Goal: Find specific page/section: Find specific page/section

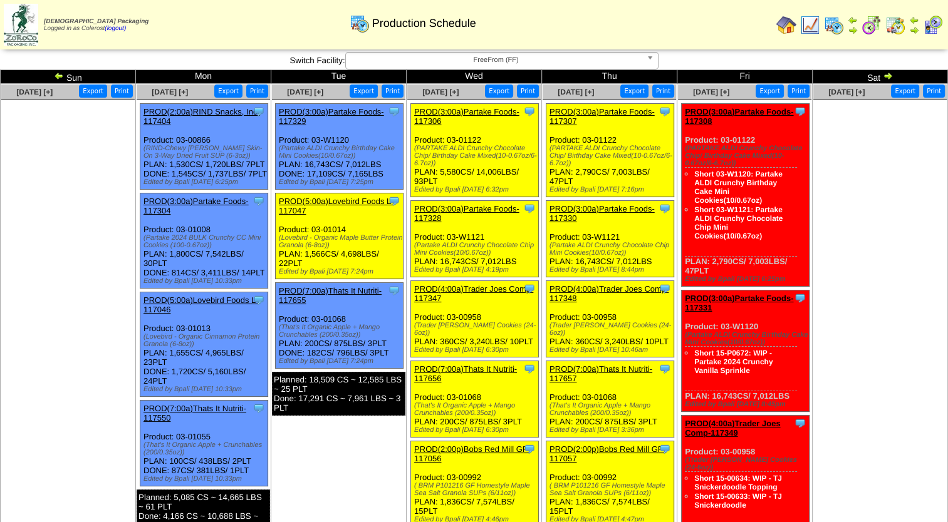
click at [516, 65] on span "FreeFrom (FF)" at bounding box center [496, 60] width 291 height 15
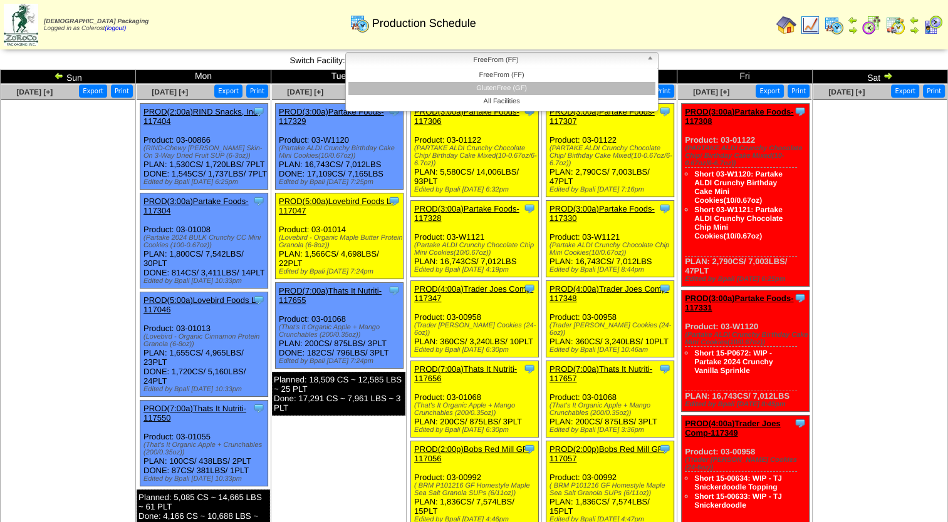
click at [503, 85] on li "GlutenFree (GF)" at bounding box center [501, 88] width 307 height 13
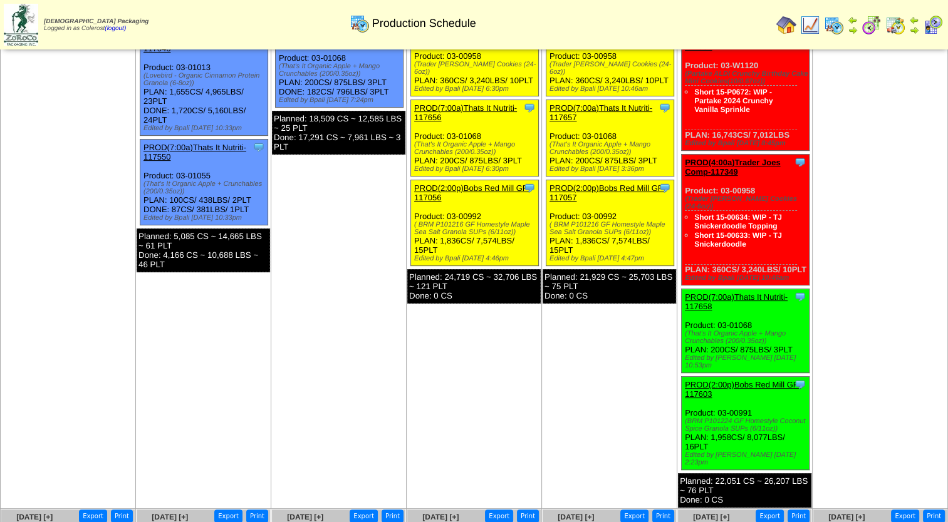
scroll to position [376, 0]
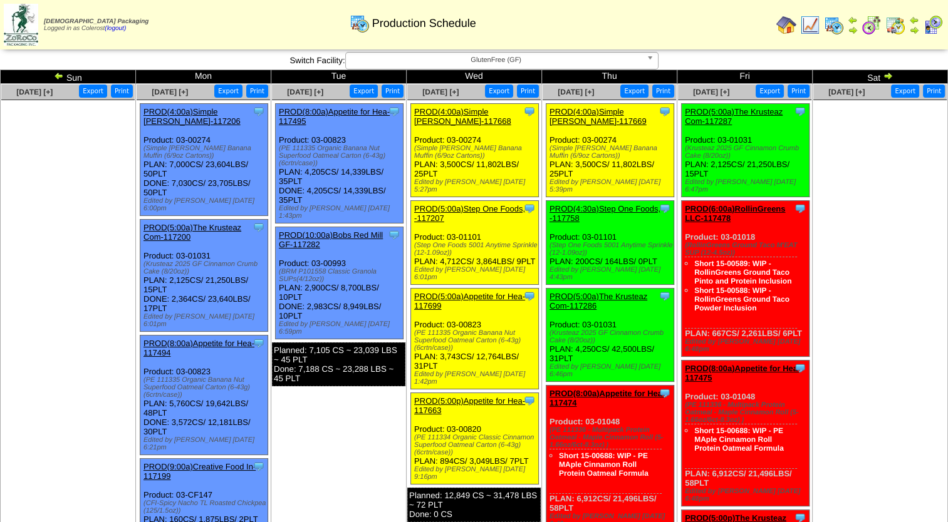
click at [478, 65] on span "GlutenFree (GF)" at bounding box center [496, 60] width 291 height 15
click at [481, 63] on span "GlutenFree (GF)" at bounding box center [496, 60] width 291 height 15
click at [497, 56] on span "GlutenFree (GF)" at bounding box center [496, 60] width 291 height 15
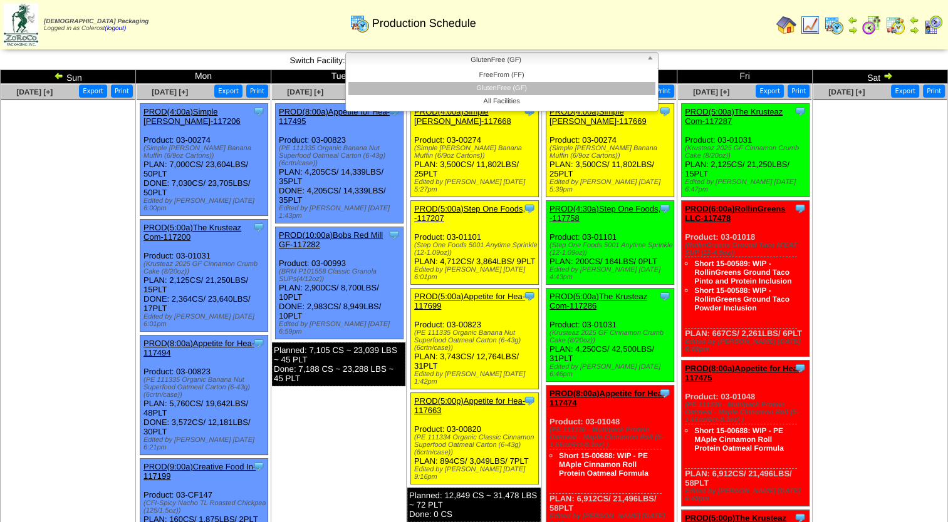
drag, startPoint x: 495, startPoint y: 60, endPoint x: 490, endPoint y: 73, distance: 14.3
click at [495, 60] on span "GlutenFree (GF)" at bounding box center [496, 60] width 291 height 15
click at [496, 58] on span "GlutenFree (GF)" at bounding box center [496, 60] width 291 height 15
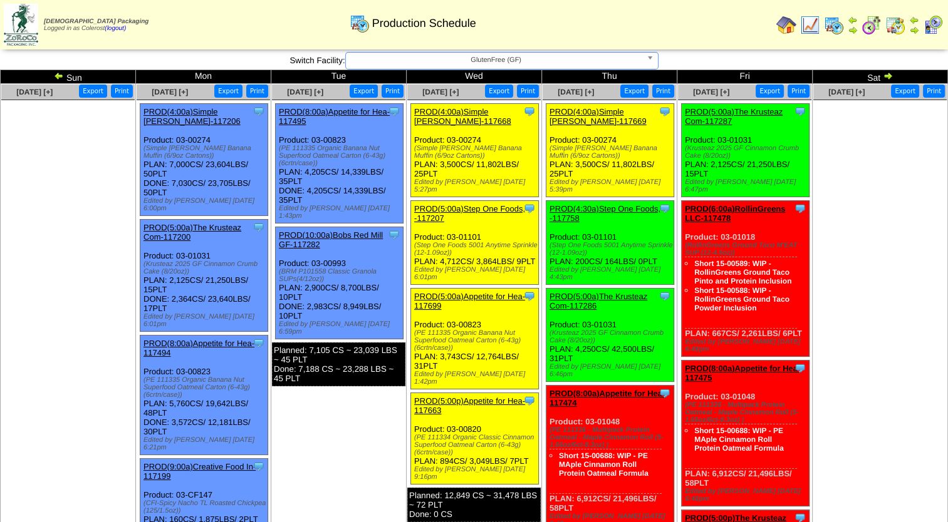
click at [496, 58] on span "GlutenFree (GF)" at bounding box center [496, 60] width 291 height 15
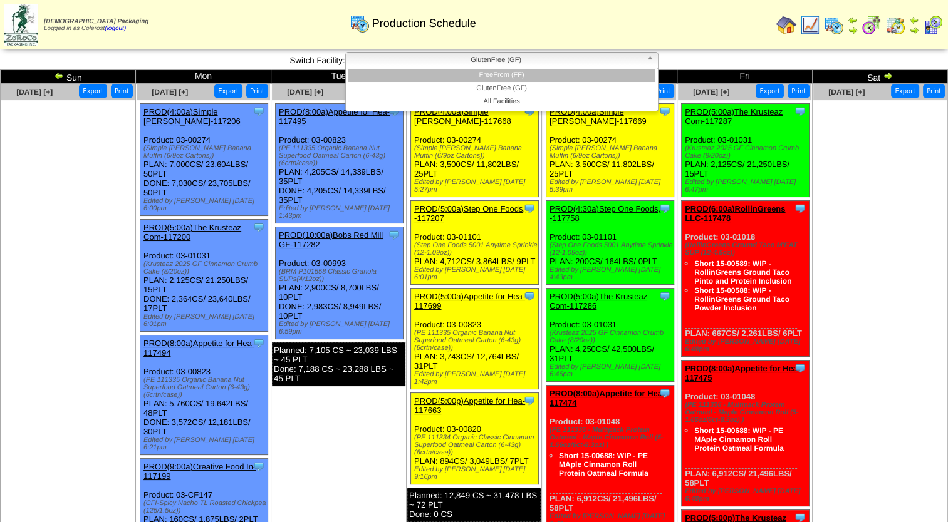
click at [496, 73] on li "FreeFrom (FF)" at bounding box center [501, 75] width 307 height 13
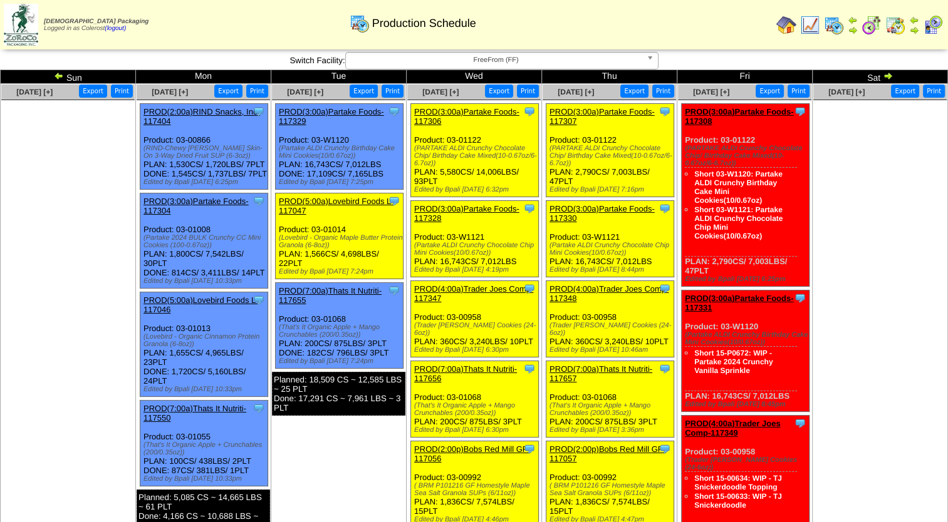
click at [452, 56] on span "FreeFrom (FF)" at bounding box center [496, 60] width 291 height 15
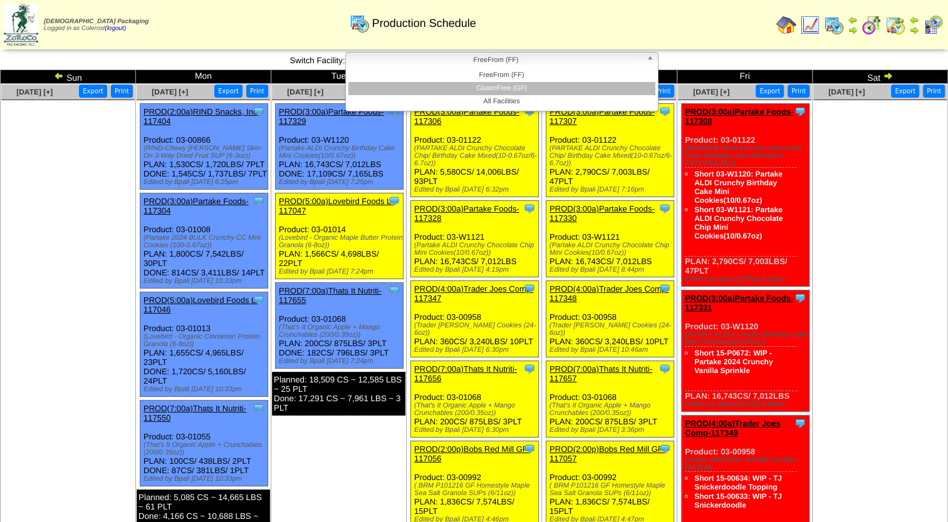
click at [457, 88] on li "GlutenFree (GF)" at bounding box center [501, 88] width 307 height 13
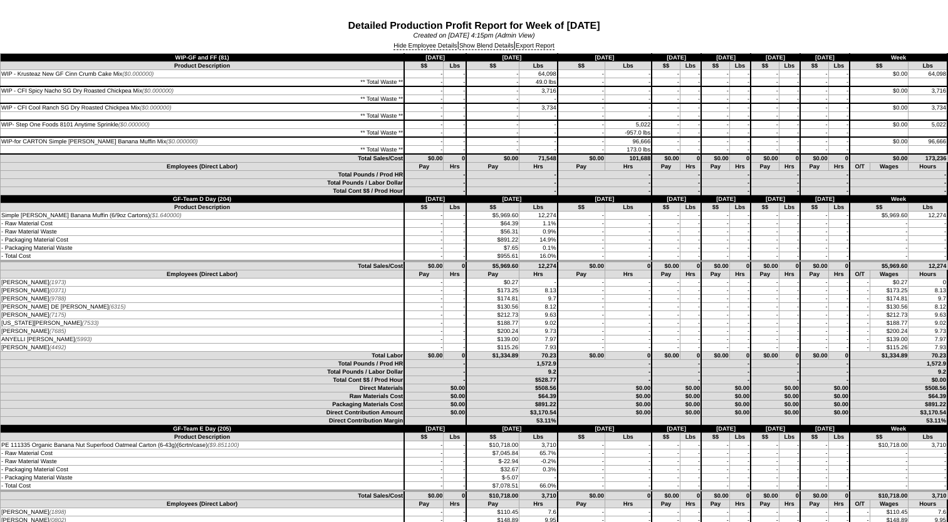
scroll to position [2944, 0]
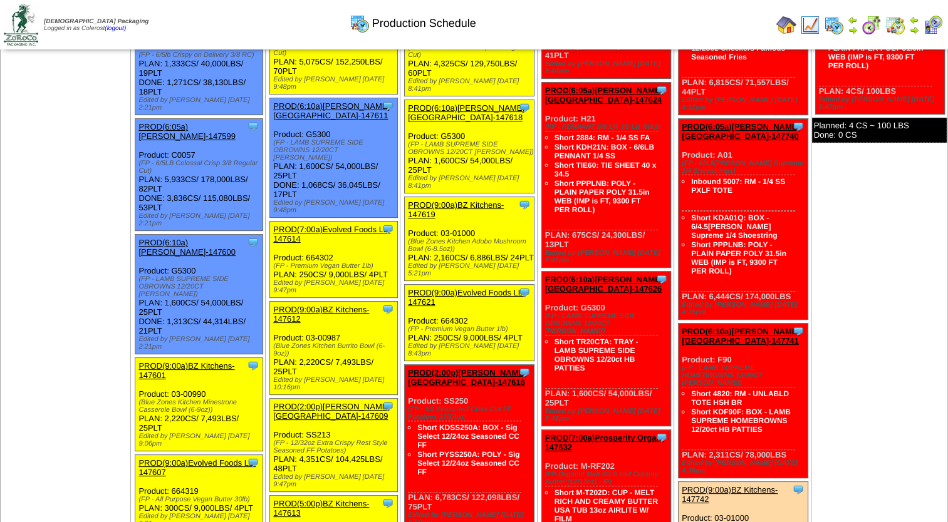
scroll to position [63, 0]
